Goal: Book appointment/travel/reservation

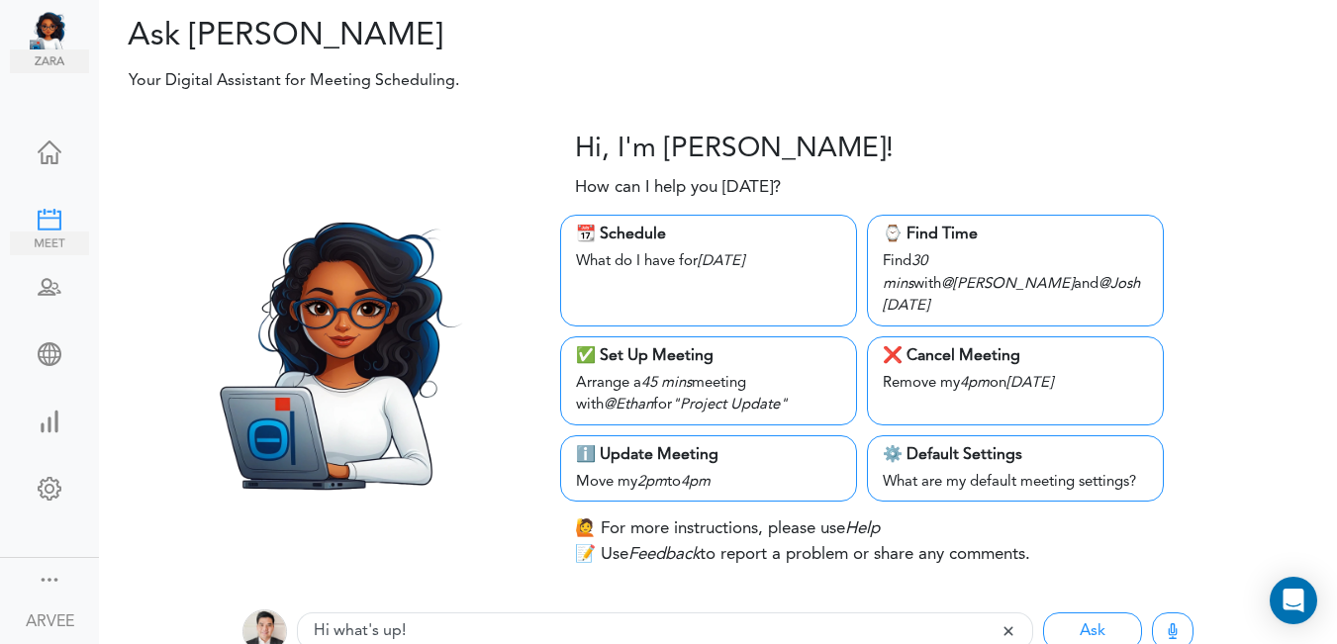
click at [33, 221] on div at bounding box center [49, 218] width 79 height 20
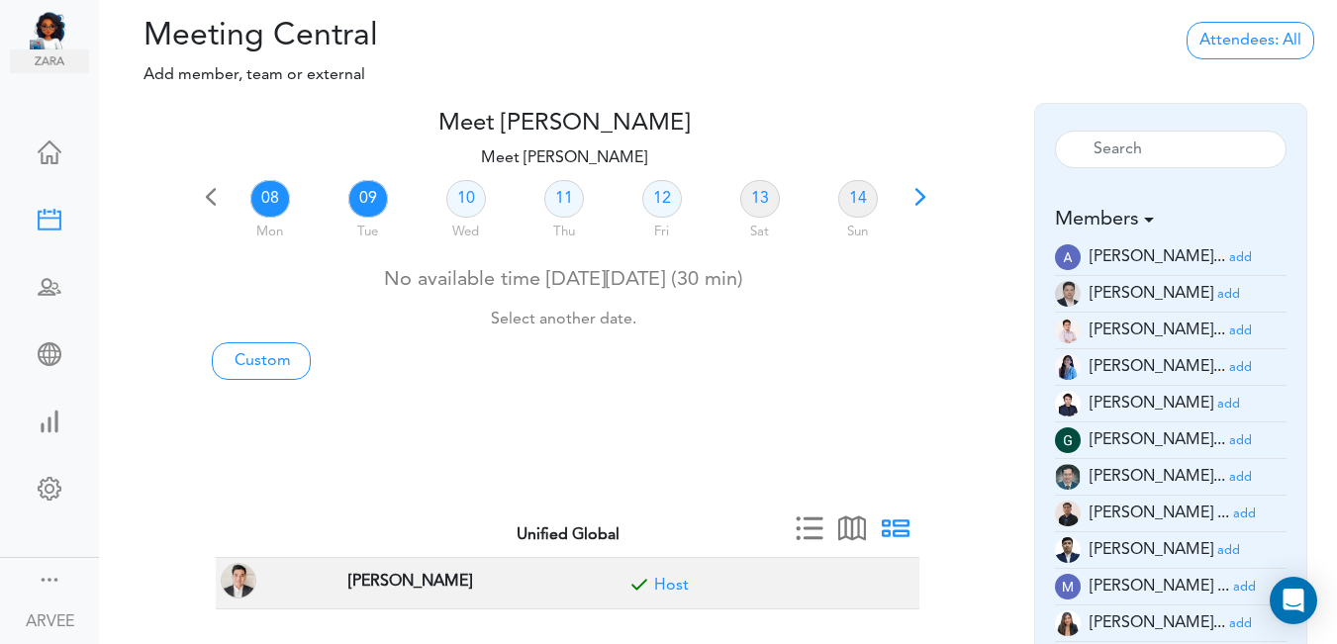
click at [371, 197] on link "09" at bounding box center [368, 199] width 40 height 38
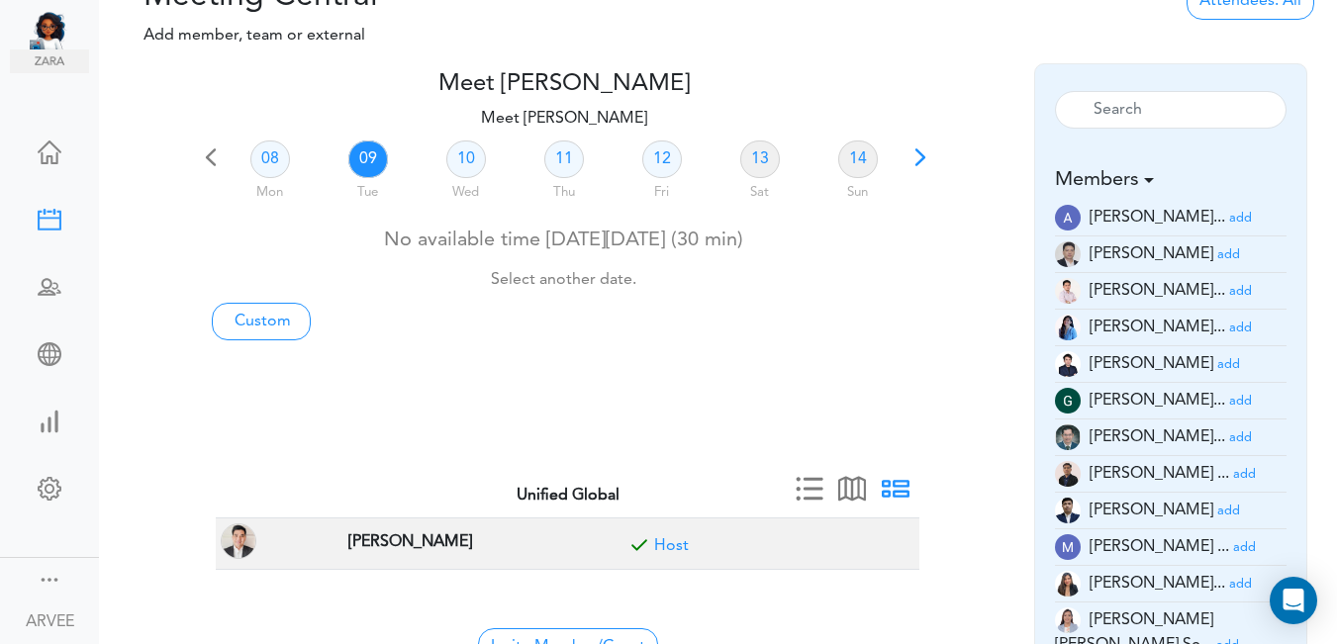
scroll to position [84, 0]
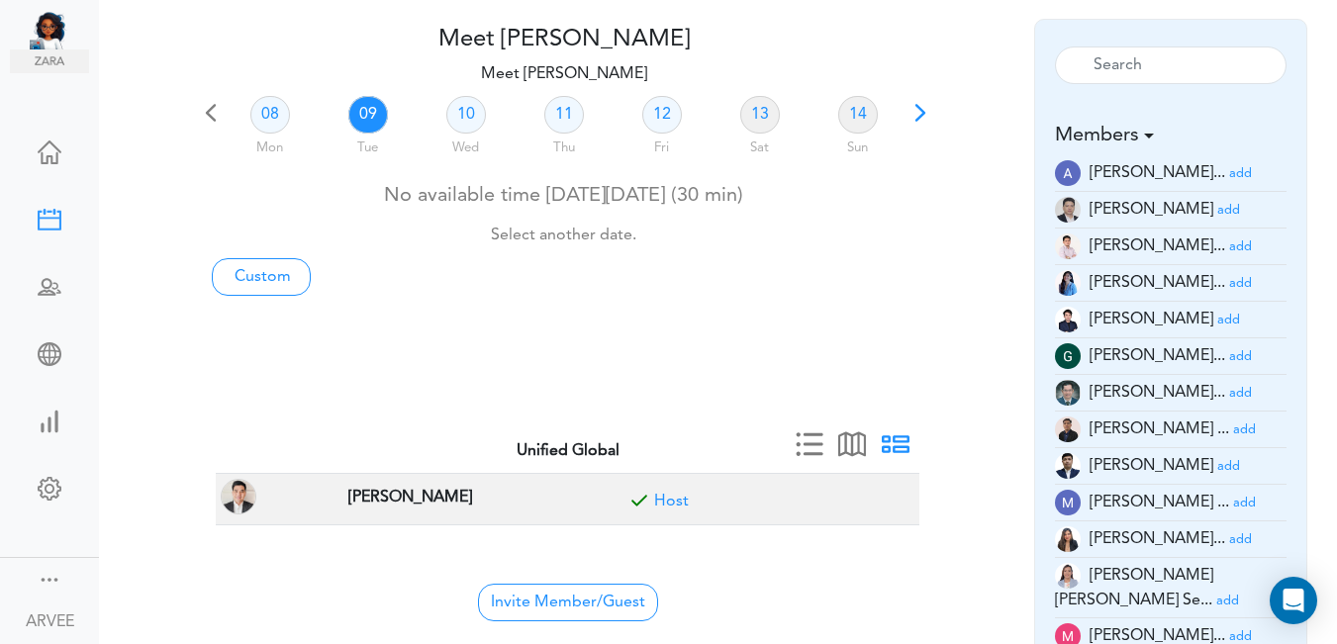
click at [1217, 211] on small "add" at bounding box center [1228, 210] width 23 height 13
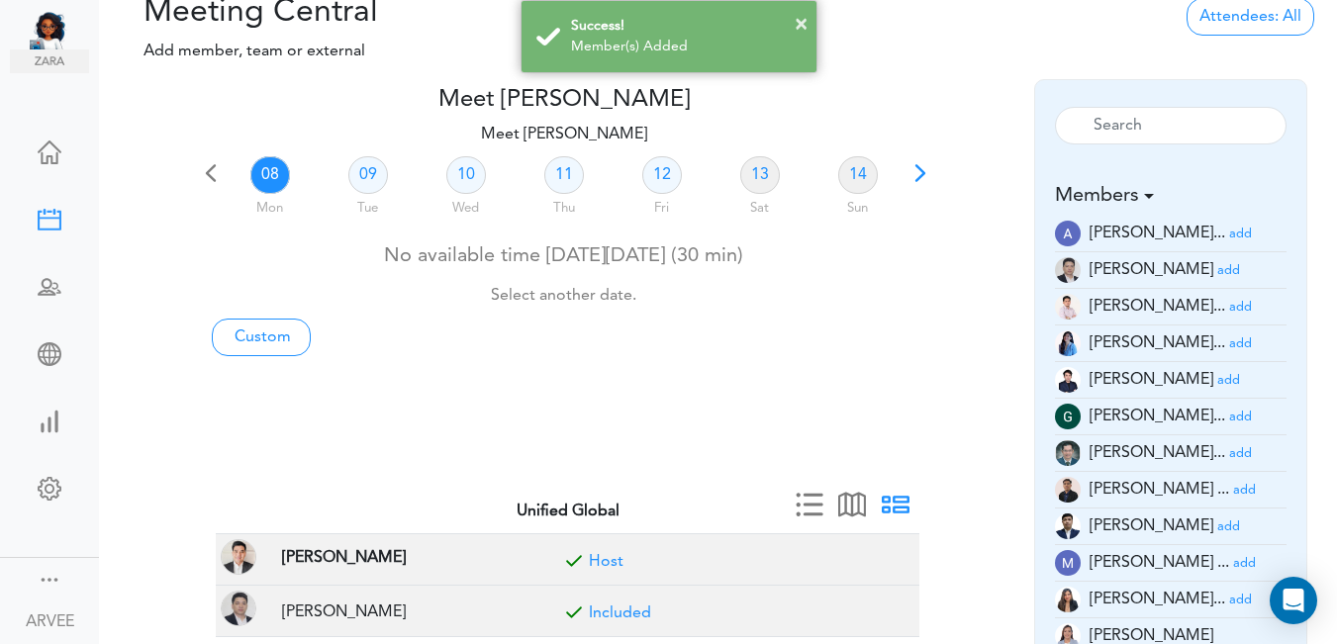
scroll to position [29, 0]
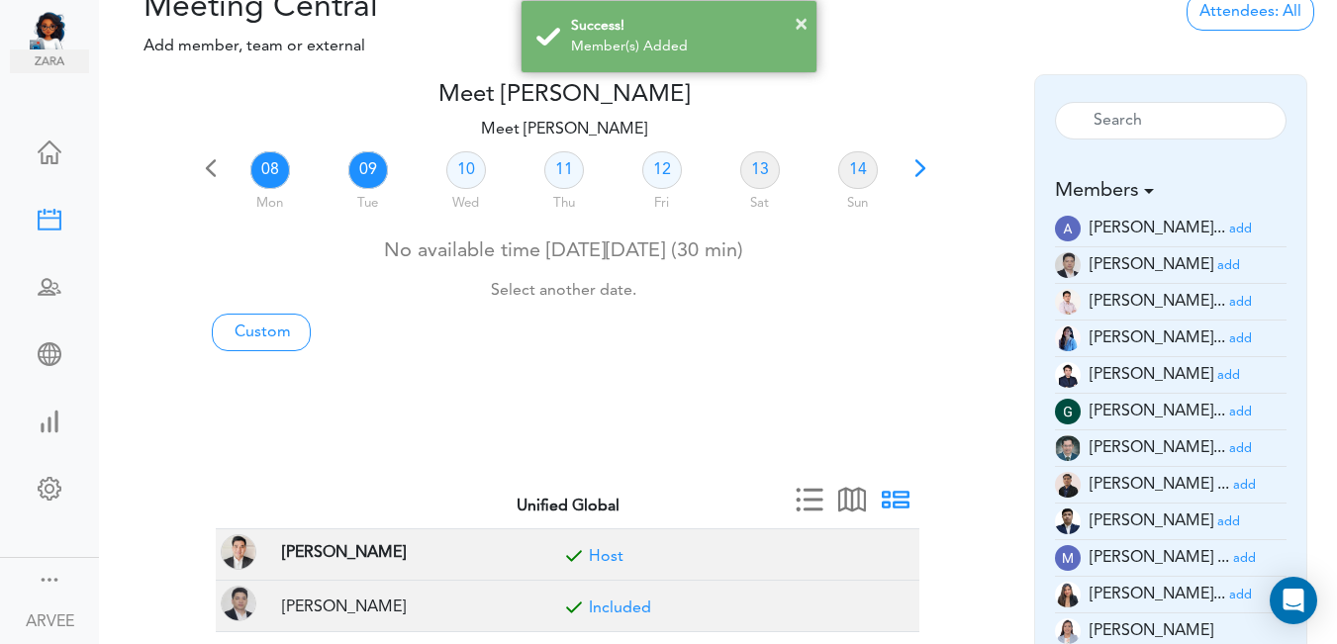
click at [365, 165] on link "09" at bounding box center [368, 170] width 40 height 38
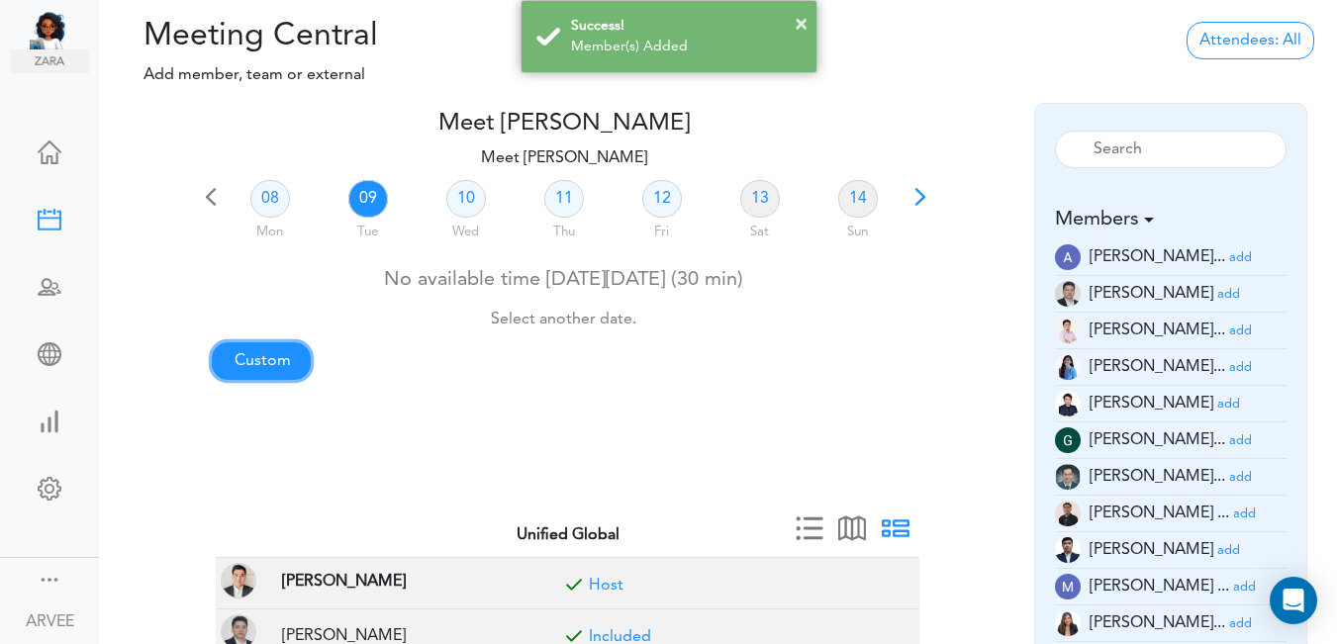
click at [272, 357] on link "Custom" at bounding box center [261, 361] width 99 height 38
type input "Meet [PERSON_NAME]"
type input "[URL][DOMAIN_NAME][SECURITY_DATA]"
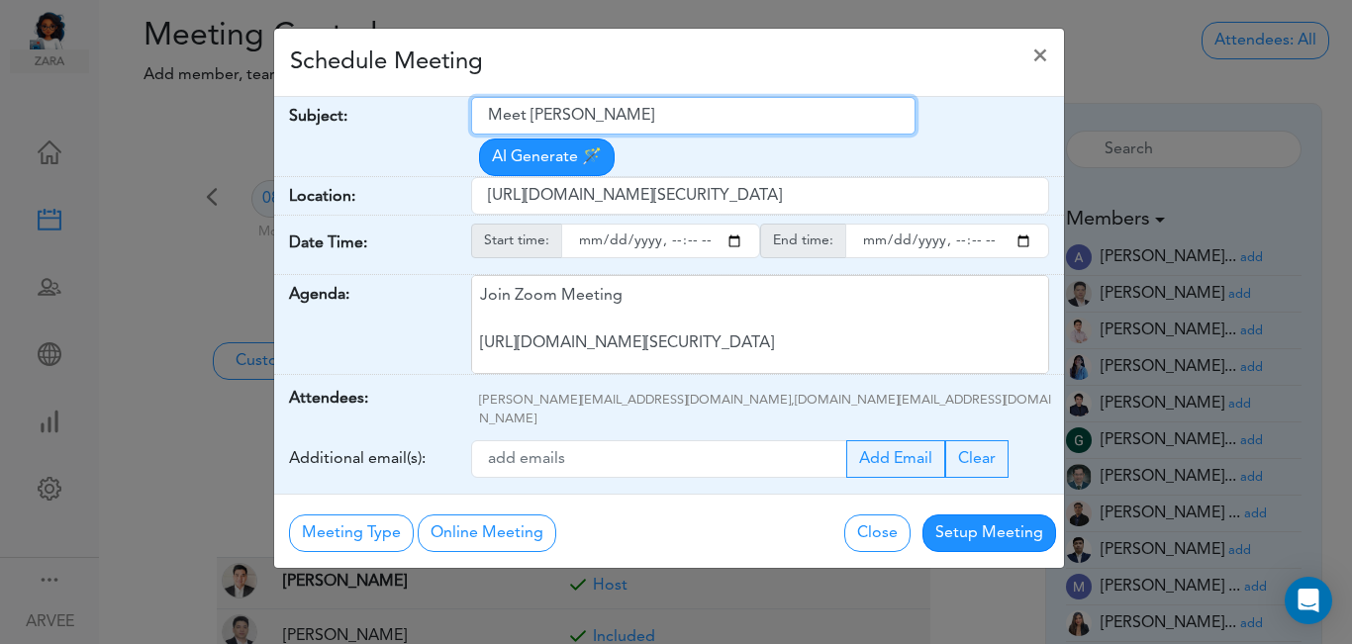
drag, startPoint x: 486, startPoint y: 115, endPoint x: 593, endPoint y: 123, distance: 107.2
click at [679, 116] on input "Meet [PERSON_NAME]" at bounding box center [693, 116] width 444 height 38
paste input "DPS Health finalize S-corp (internal)"
type input "DPS Health finalize S-corp (internal)"
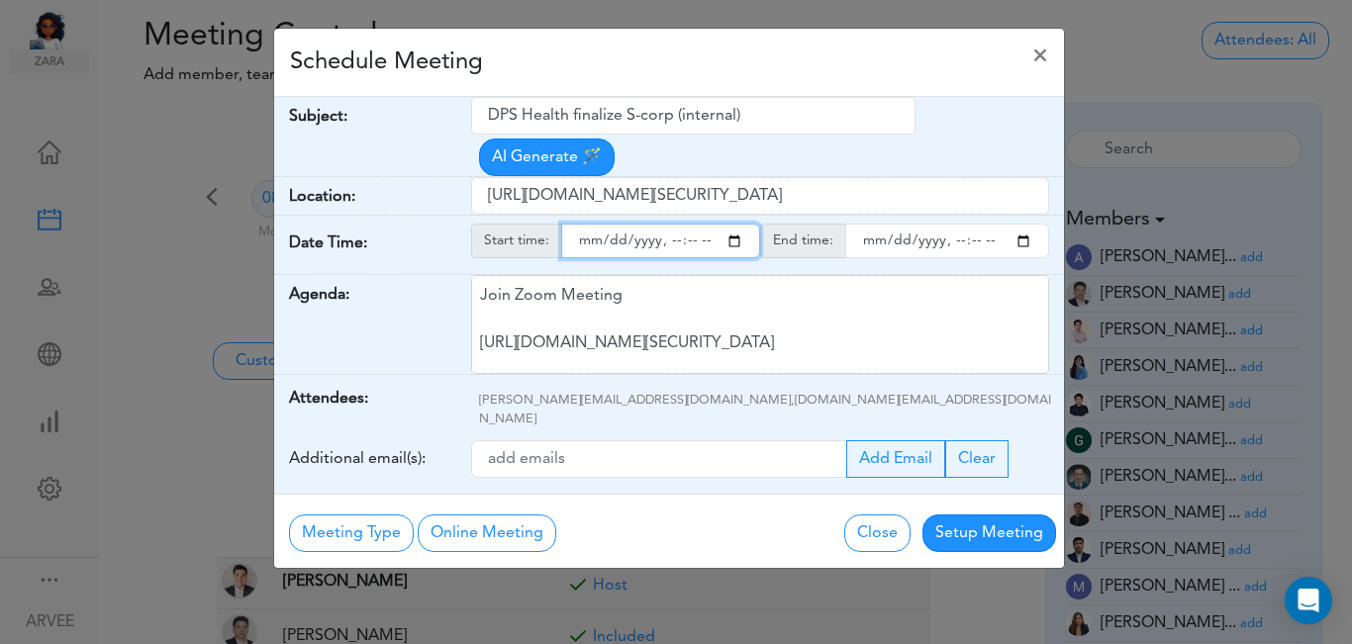
click at [733, 224] on input "starttime" at bounding box center [660, 241] width 199 height 35
click at [668, 224] on input "starttime" at bounding box center [660, 241] width 199 height 35
click at [689, 224] on input "starttime" at bounding box center [660, 241] width 199 height 35
type input "[DATE]T21:00"
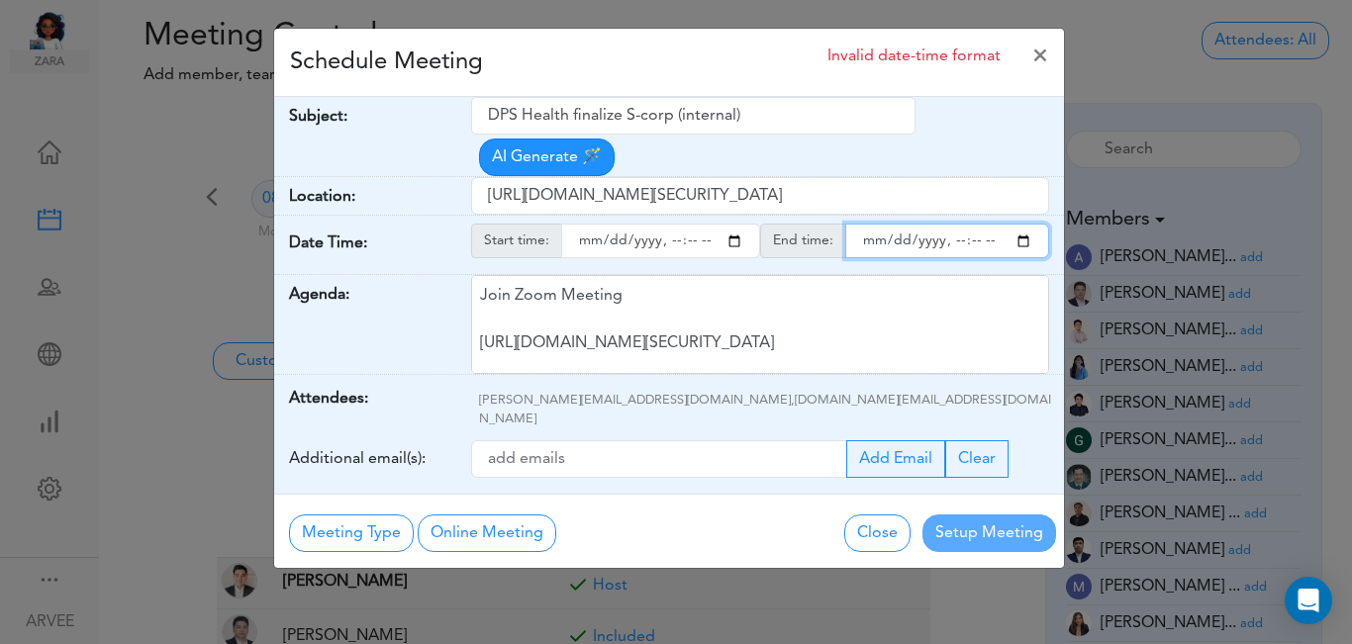
click at [1021, 224] on input "endtime" at bounding box center [947, 241] width 204 height 35
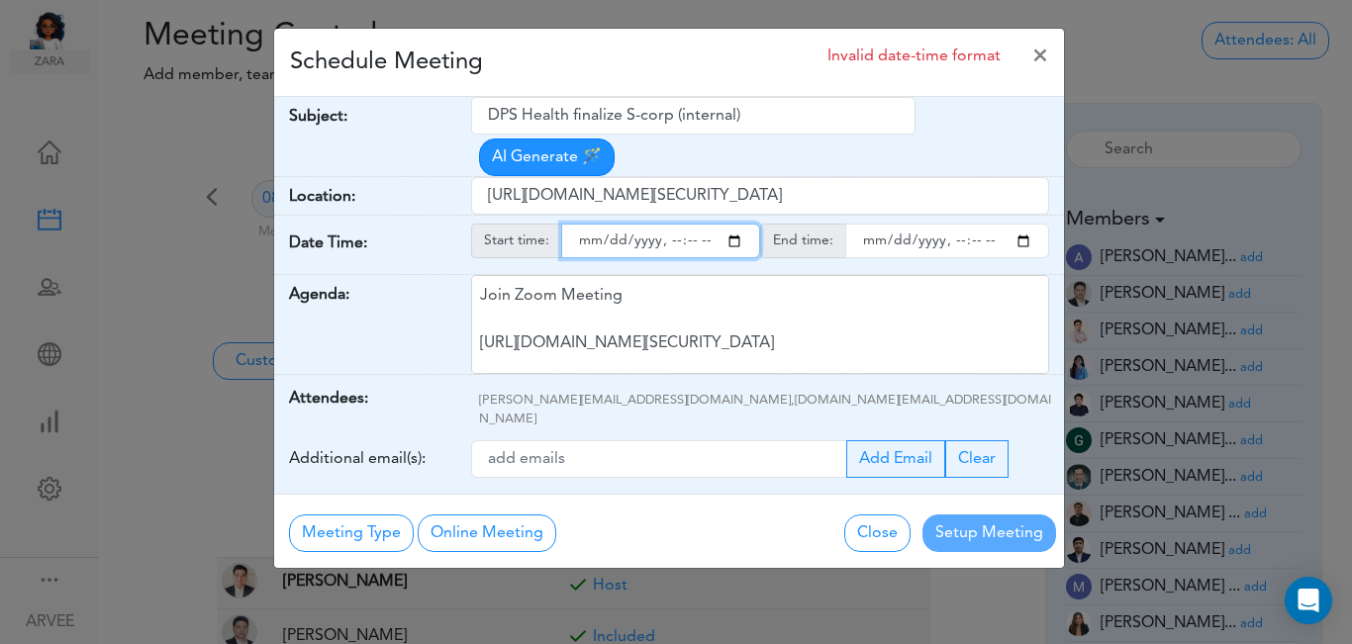
click at [955, 224] on input "endtime" at bounding box center [947, 241] width 204 height 35
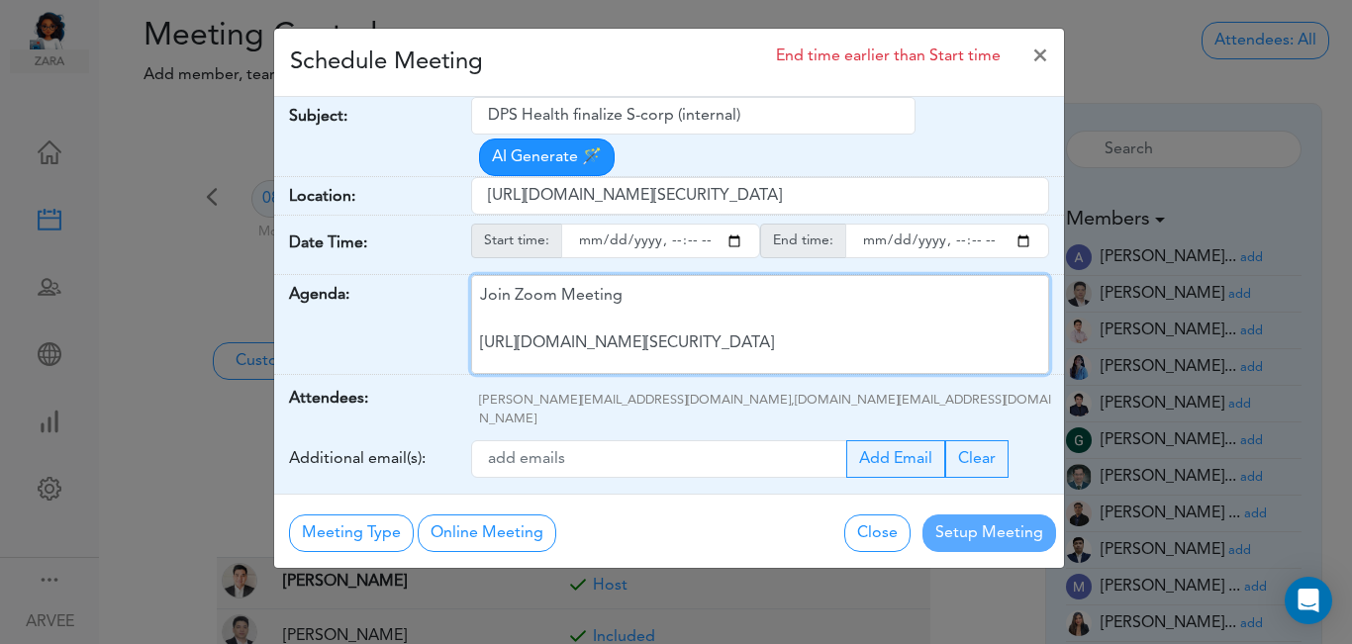
click at [935, 275] on div "Join Zoom Meeting [URL][DOMAIN_NAME][SECURITY_DATA] Meeting ID: 9174257685 Pass…" at bounding box center [760, 324] width 578 height 99
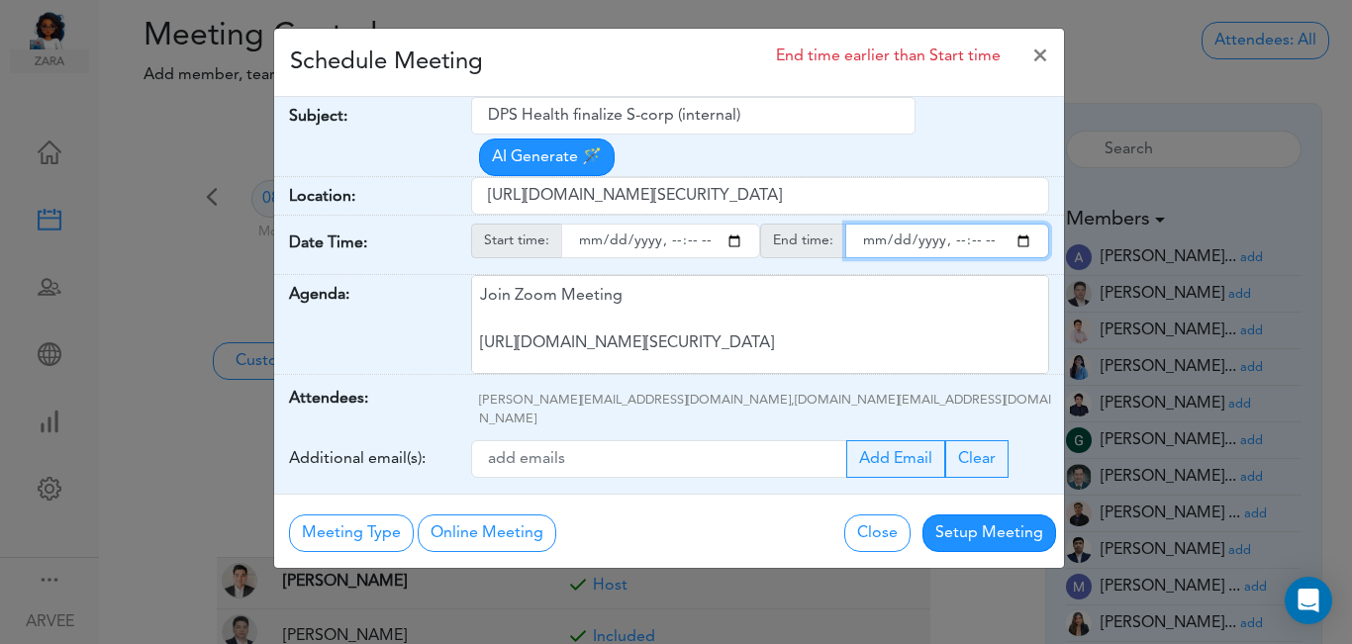
click at [954, 224] on input "endtime" at bounding box center [947, 241] width 204 height 35
click at [973, 224] on input "endtime" at bounding box center [947, 241] width 204 height 35
type input "[DATE]T21:30"
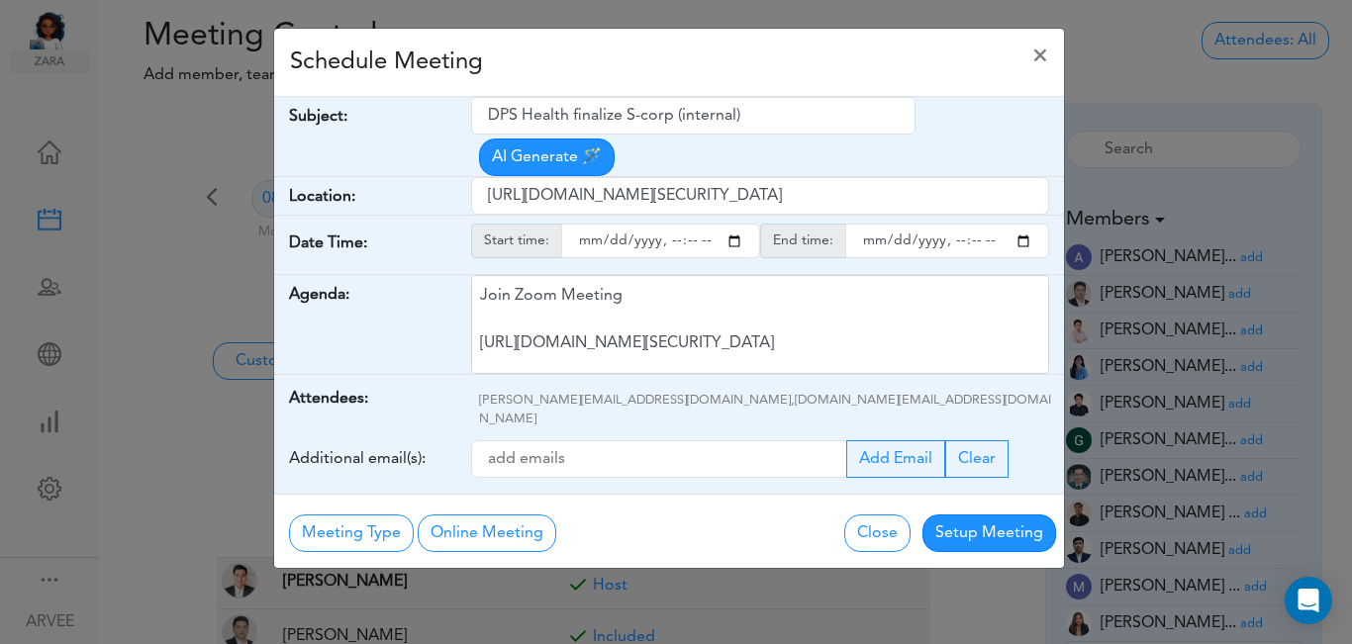
click at [775, 76] on div "Schedule Meeting ×" at bounding box center [669, 63] width 790 height 68
click at [996, 515] on button "Setup Meeting" at bounding box center [989, 534] width 134 height 38
